Goal: Transaction & Acquisition: Book appointment/travel/reservation

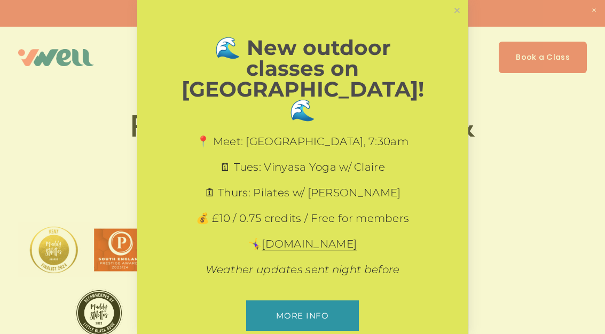
click at [460, 14] on link "Close" at bounding box center [456, 11] width 19 height 19
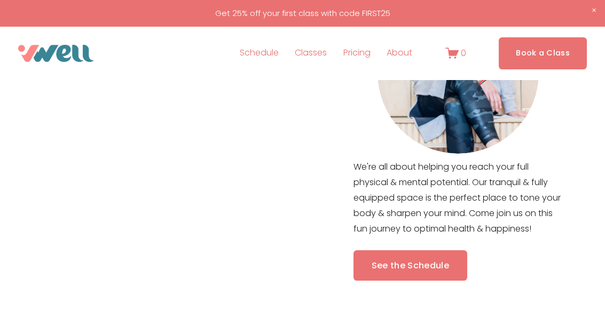
scroll to position [485, 0]
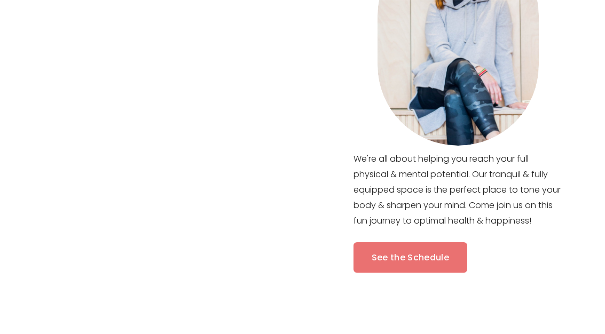
click at [431, 259] on link "See the Schedule" at bounding box center [410, 257] width 114 height 30
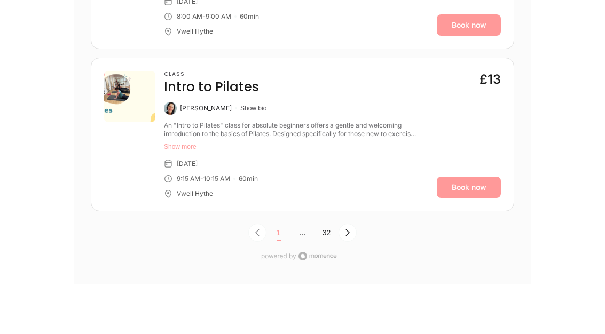
scroll to position [3461, 0]
click at [351, 231] on icon "Next Page, Page 0" at bounding box center [347, 232] width 9 height 9
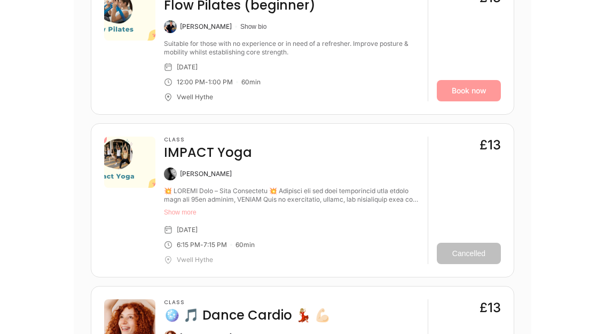
scroll to position [3235, 0]
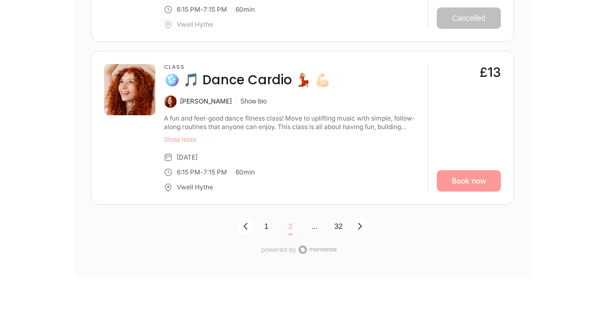
click at [361, 223] on icon "Next Page, Page 1" at bounding box center [359, 227] width 9 height 9
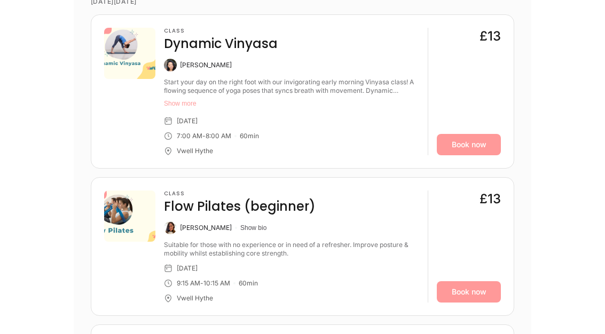
scroll to position [1626, 0]
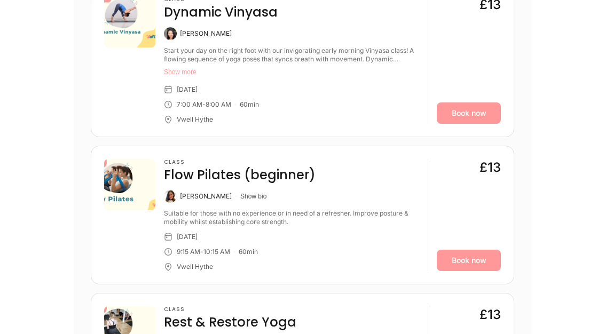
click at [469, 264] on link "Book now" at bounding box center [468, 260] width 64 height 21
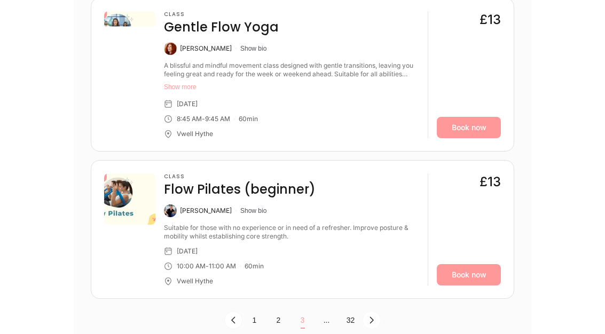
scroll to position [3394, 0]
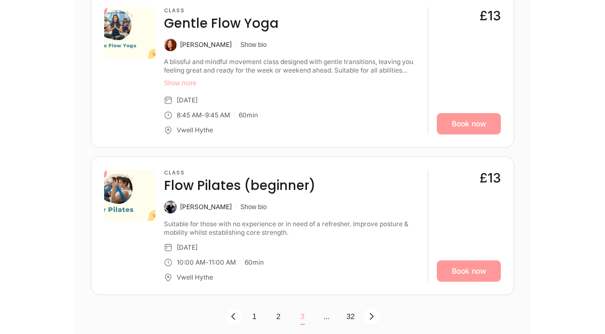
click at [475, 269] on link "Book now" at bounding box center [468, 271] width 64 height 21
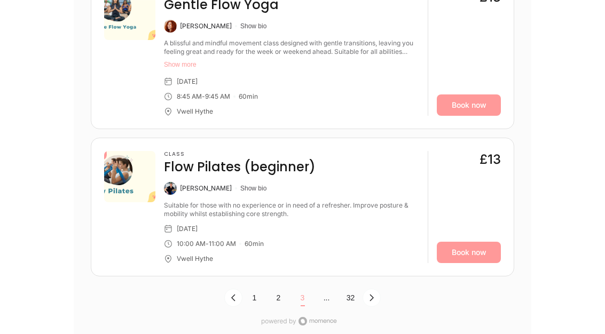
click at [232, 295] on icon "Previous Page, Page 2" at bounding box center [233, 298] width 4 height 7
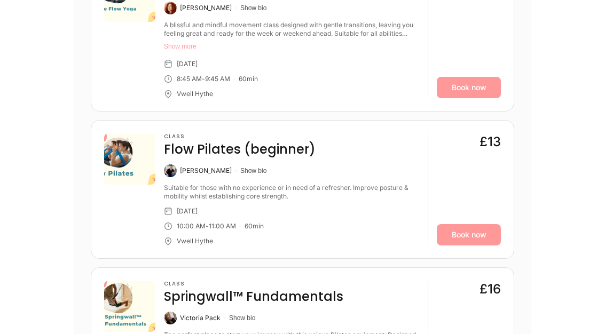
scroll to position [1149, 0]
click at [476, 240] on link "Book now" at bounding box center [468, 234] width 64 height 21
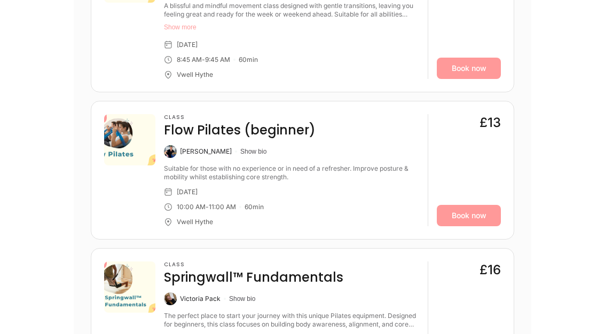
scroll to position [1565, 0]
